Goal: Transaction & Acquisition: Book appointment/travel/reservation

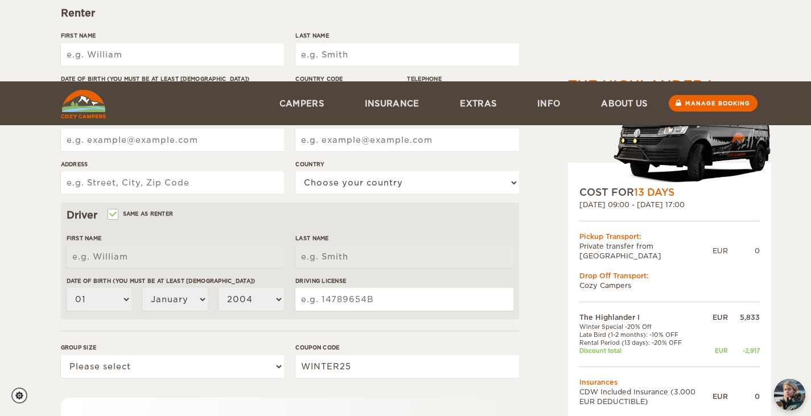
scroll to position [324, 0]
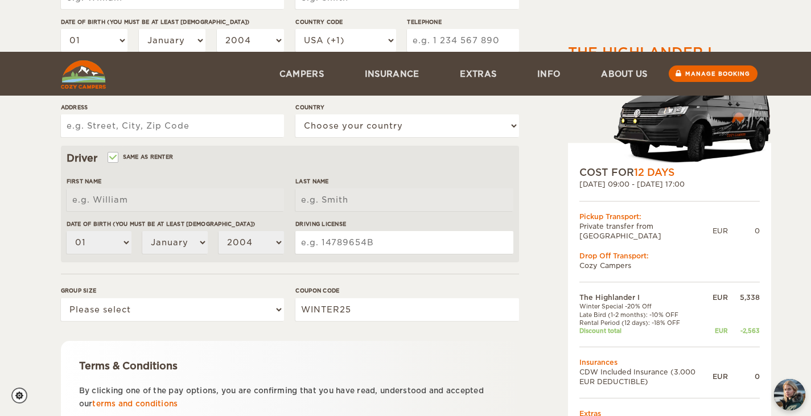
scroll to position [324, 0]
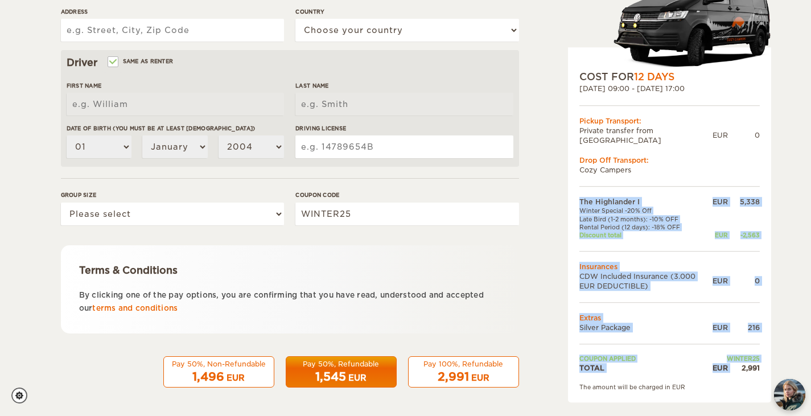
drag, startPoint x: 761, startPoint y: 358, endPoint x: 740, endPoint y: 360, distance: 21.7
click at [740, 360] on div "COST FOR 12 Days 26. Sep 2025 09:00 - 07. Oct 2025 17:00 Pickup Transport: Priv…" at bounding box center [669, 224] width 203 height 355
copy table "The Highlander I EUR 5,338 Winter Special -20% Off Late Bird (1-2 months): -10%…"
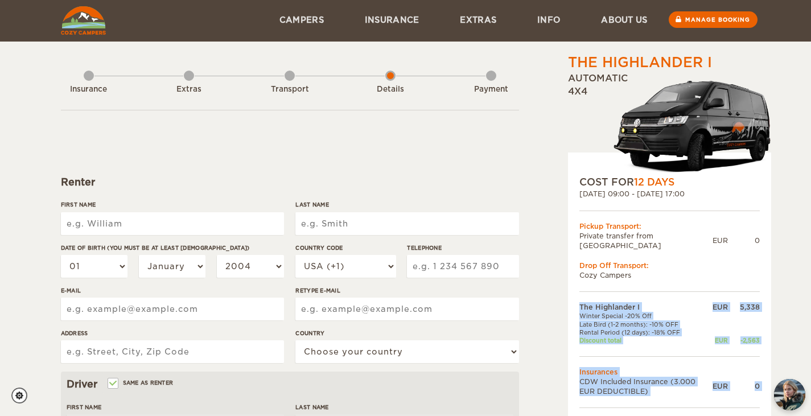
scroll to position [2, 0]
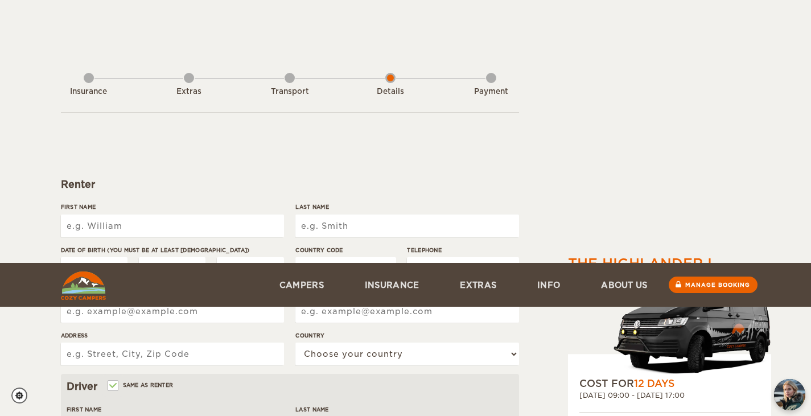
scroll to position [324, 0]
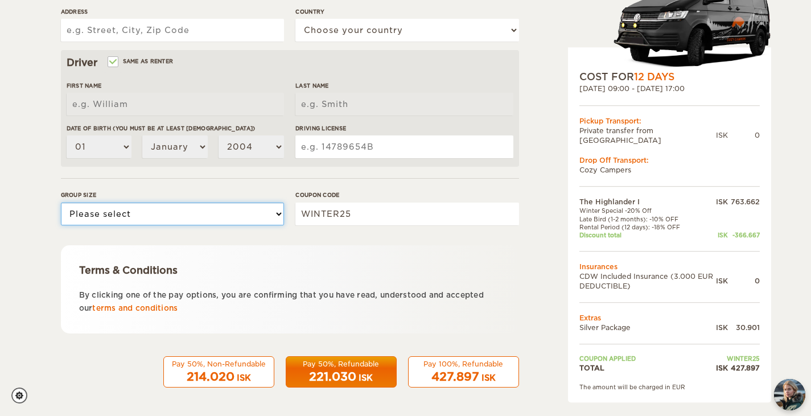
click at [207, 218] on select "Please select 1 2" at bounding box center [172, 214] width 223 height 23
select select "2"
click at [61, 203] on select "Please select 1 2" at bounding box center [172, 214] width 223 height 23
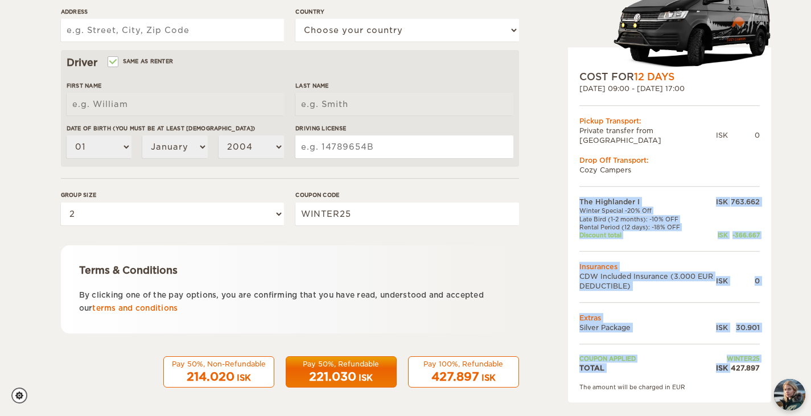
drag, startPoint x: 764, startPoint y: 360, endPoint x: 732, endPoint y: 356, distance: 32.0
click at [732, 356] on div "COST FOR 12 Days 26. Sep 2025 09:00 - 07. Oct 2025 17:00 Pickup Transport: Priv…" at bounding box center [669, 224] width 203 height 355
click at [734, 363] on div "427.897" at bounding box center [744, 368] width 32 height 10
drag, startPoint x: 729, startPoint y: 357, endPoint x: 761, endPoint y: 360, distance: 31.4
click at [761, 360] on div "COST FOR 12 Days 26. Sep 2025 09:00 - 07. Oct 2025 17:00 Pickup Transport: Priv…" at bounding box center [669, 224] width 203 height 355
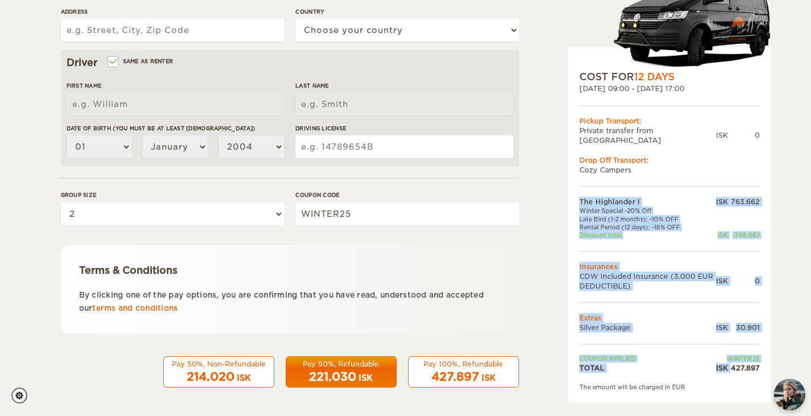
copy table "The Highlander I ISK 763.662 Winter Special -20% Off Late Bird (1-2 months): -1…"
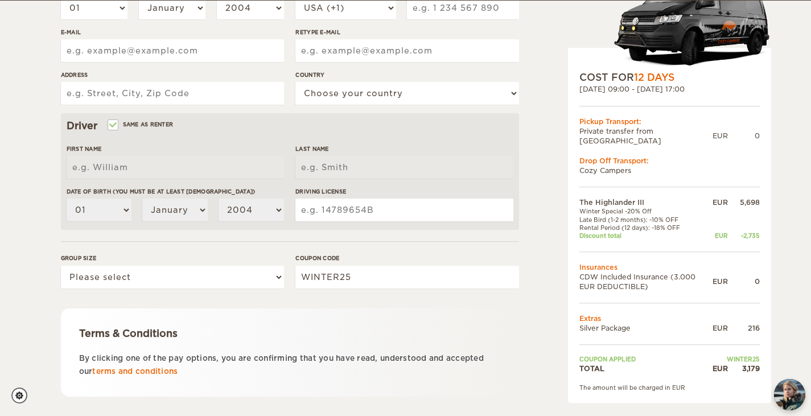
scroll to position [261, 0]
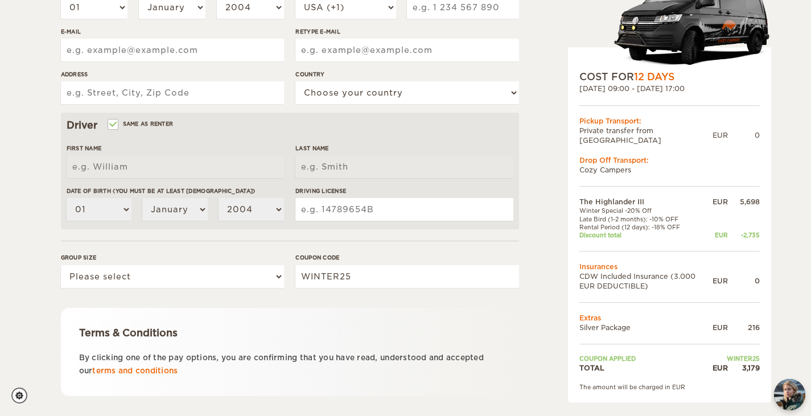
drag, startPoint x: 794, startPoint y: 196, endPoint x: 798, endPoint y: 109, distance: 87.1
click at [798, 109] on div "The Highlander III Expand Collapse Total 3,179 EUR Automatic 4x4 COST FOR 12 Da…" at bounding box center [405, 109] width 811 height 740
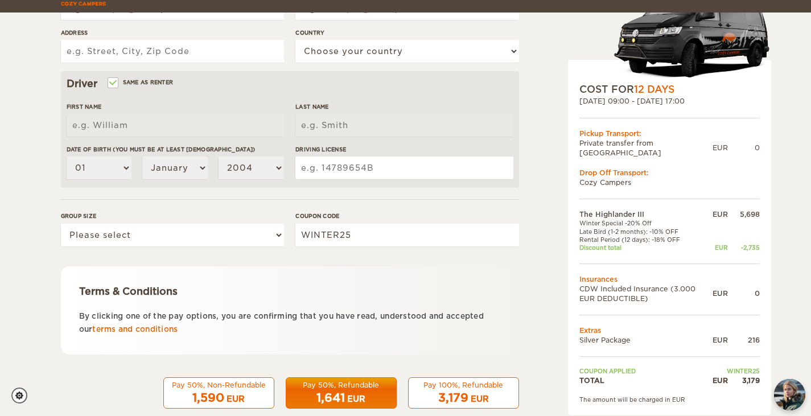
scroll to position [324, 0]
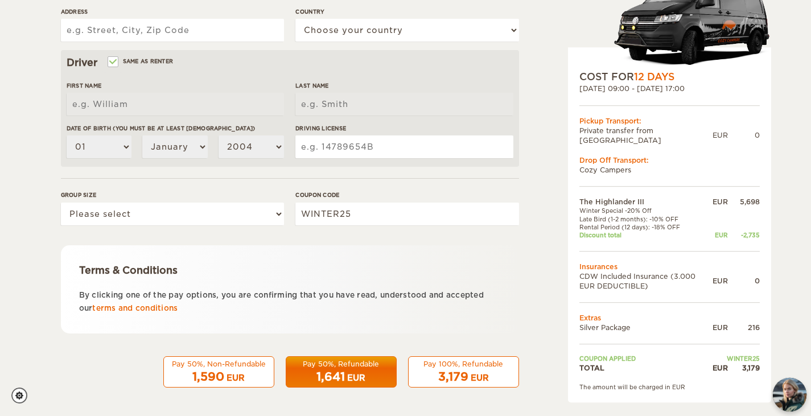
click at [784, 402] on img "chat-button" at bounding box center [790, 395] width 34 height 34
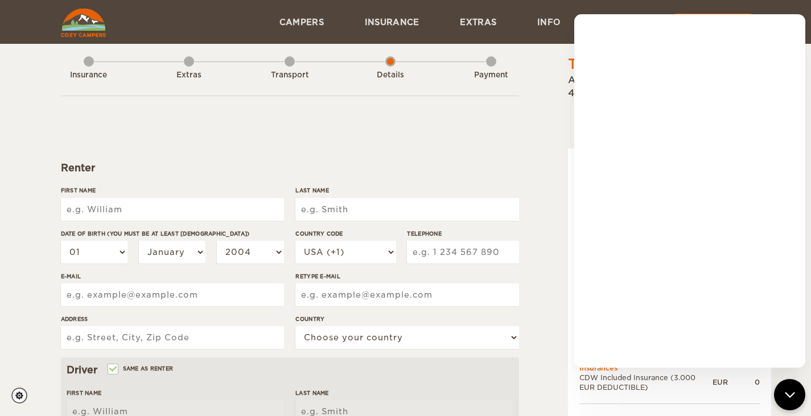
scroll to position [15, 0]
click at [791, 394] on icon "chat-button" at bounding box center [789, 394] width 15 height 15
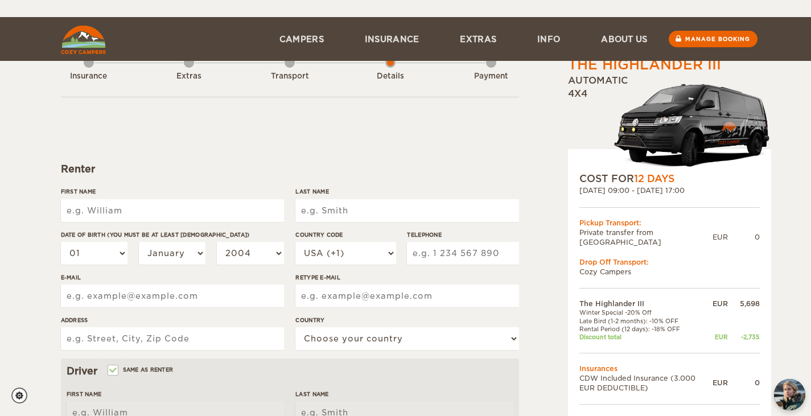
scroll to position [324, 0]
